Goal: Information Seeking & Learning: Learn about a topic

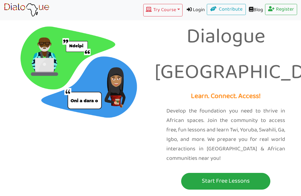
click at [241, 176] on p "Start Free Lessons" at bounding box center [226, 181] width 86 height 10
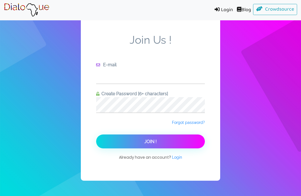
click at [180, 82] on input "text" at bounding box center [150, 75] width 109 height 15
type input "adaqueens@outlook.com"
click at [122, 135] on button "Join !" at bounding box center [150, 142] width 109 height 14
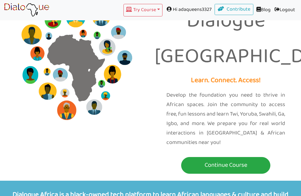
scroll to position [16, 0]
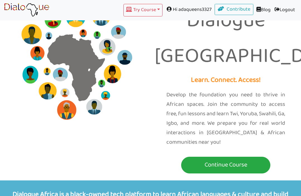
click at [240, 160] on p "Continue Course" at bounding box center [226, 165] width 86 height 10
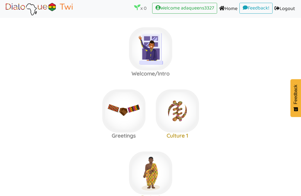
click at [4, 16] on area at bounding box center [4, 16] width 0 height 0
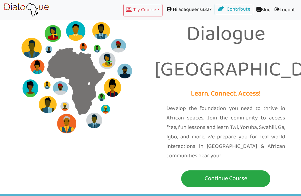
click at [60, 8] on div "Try Course Toggle Dropdown TWI YORUBA GA SWAHILI IGBO Hi adaqueens3327 Contribu…" at bounding box center [175, 10] width 244 height 13
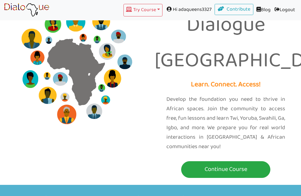
scroll to position [0, 0]
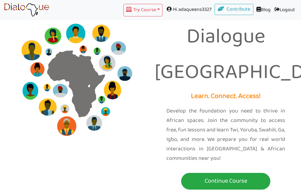
click at [139, 14] on button "Try Course Toggle Dropdown" at bounding box center [143, 10] width 39 height 13
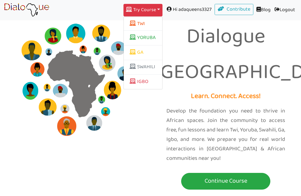
click at [130, 40] on span at bounding box center [134, 37] width 8 height 5
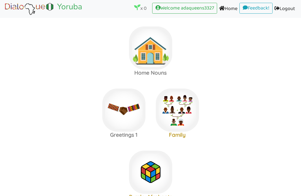
scroll to position [3, 0]
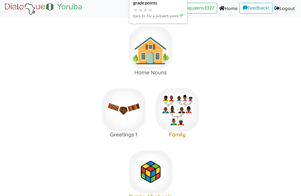
click at [147, 64] on img at bounding box center [150, 47] width 43 height 43
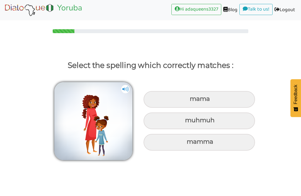
click at [167, 100] on div "mama" at bounding box center [200, 99] width 112 height 17
click at [189, 100] on input "mama" at bounding box center [191, 99] width 4 height 4
radio input "true"
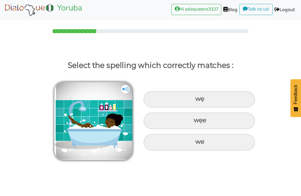
click at [177, 138] on div "we" at bounding box center [200, 142] width 112 height 17
click at [194, 140] on input "we" at bounding box center [196, 142] width 4 height 4
radio input "true"
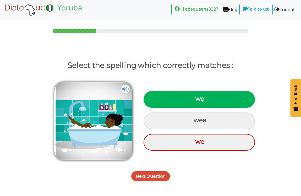
click at [154, 168] on div "Next Question" at bounding box center [150, 173] width 301 height 22
click at [138, 181] on button "Next Question" at bounding box center [150, 177] width 39 height 10
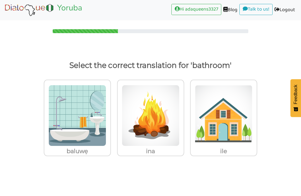
click at [80, 113] on img at bounding box center [78, 115] width 58 height 61
click at [110, 113] on input "baluwẹ" at bounding box center [112, 112] width 4 height 4
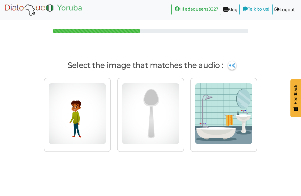
click at [236, 67] on img at bounding box center [232, 65] width 8 height 8
click at [234, 71] on p "Select the image that matches the audio :" at bounding box center [151, 65] width 286 height 13
click at [236, 69] on img at bounding box center [232, 65] width 8 height 8
click at [236, 66] on img at bounding box center [232, 65] width 8 height 8
click at [229, 107] on img at bounding box center [224, 113] width 58 height 61
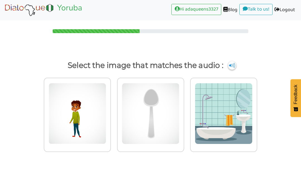
click at [257, 109] on input "radio" at bounding box center [259, 111] width 4 height 4
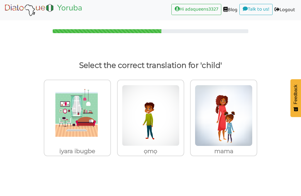
click at [152, 139] on img at bounding box center [151, 115] width 58 height 61
click at [184, 115] on input "ọmọ" at bounding box center [186, 112] width 4 height 4
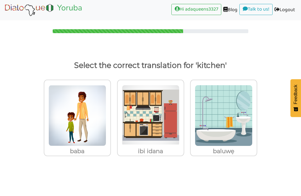
click at [155, 136] on img at bounding box center [151, 115] width 58 height 61
click at [184, 115] on input "ibi idana" at bounding box center [186, 112] width 4 height 4
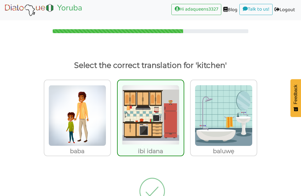
click at [150, 137] on img at bounding box center [151, 115] width 58 height 61
click at [184, 115] on input "ibi idana" at bounding box center [186, 112] width 4 height 4
radio input "true"
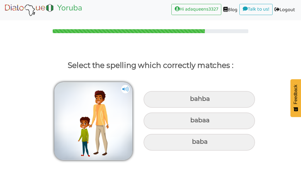
click at [206, 143] on div "baba" at bounding box center [200, 142] width 112 height 17
click at [195, 143] on input "baba" at bounding box center [193, 142] width 4 height 4
radio input "true"
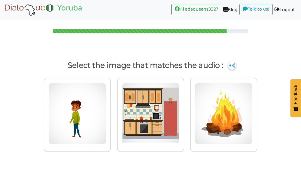
click at [235, 66] on img at bounding box center [232, 65] width 8 height 8
click at [77, 132] on img at bounding box center [78, 113] width 58 height 61
click at [110, 113] on input "radio" at bounding box center [112, 111] width 4 height 4
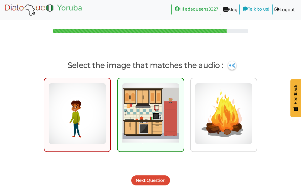
click at [160, 185] on button "Next Question" at bounding box center [150, 181] width 39 height 10
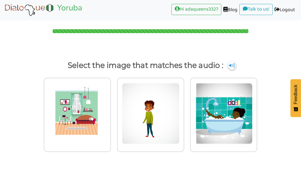
click at [151, 147] on div at bounding box center [150, 115] width 67 height 74
click at [184, 113] on input "radio" at bounding box center [186, 111] width 4 height 4
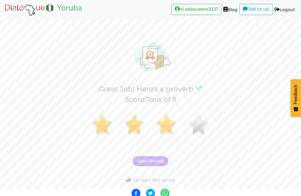
scroll to position [10, 0]
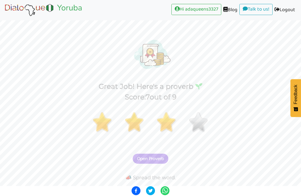
click at [150, 161] on button "Open Proverb" at bounding box center [151, 159] width 36 height 10
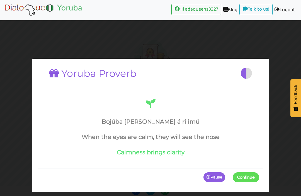
click at [143, 155] on h4 "Calmness brings clarity" at bounding box center [151, 152] width 218 height 7
click at [247, 180] on span "Continue" at bounding box center [246, 177] width 18 height 5
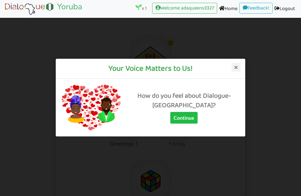
scroll to position [4, 0]
click at [190, 124] on button "Continue" at bounding box center [183, 118] width 27 height 12
click at [183, 124] on button "Continue" at bounding box center [183, 118] width 27 height 12
click at [191, 120] on button "Continue" at bounding box center [183, 118] width 27 height 12
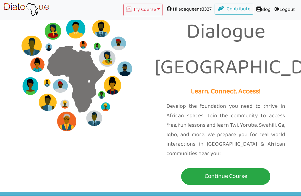
scroll to position [4, 0]
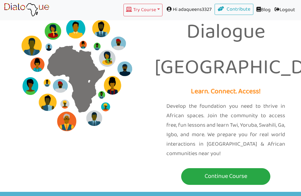
click at [196, 172] on p "Continue Course" at bounding box center [226, 177] width 86 height 10
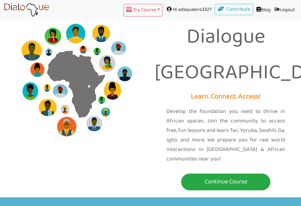
click at [212, 176] on p "Continue Course" at bounding box center [226, 181] width 86 height 10
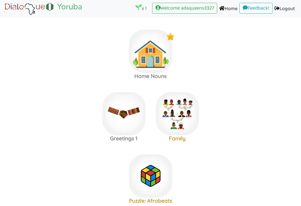
click at [212, 8] on link "Home (current)" at bounding box center [228, 9] width 22 height 13
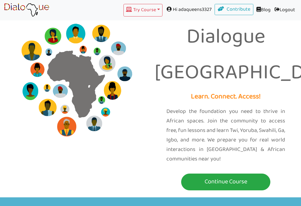
click at [212, 176] on p "Continue Course" at bounding box center [226, 181] width 86 height 10
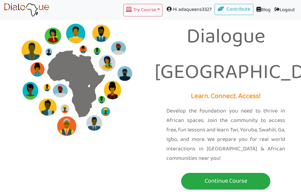
click at [201, 176] on p "Continue Course" at bounding box center [226, 181] width 86 height 10
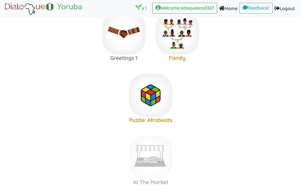
scroll to position [83, 0]
